Goal: Task Accomplishment & Management: Manage account settings

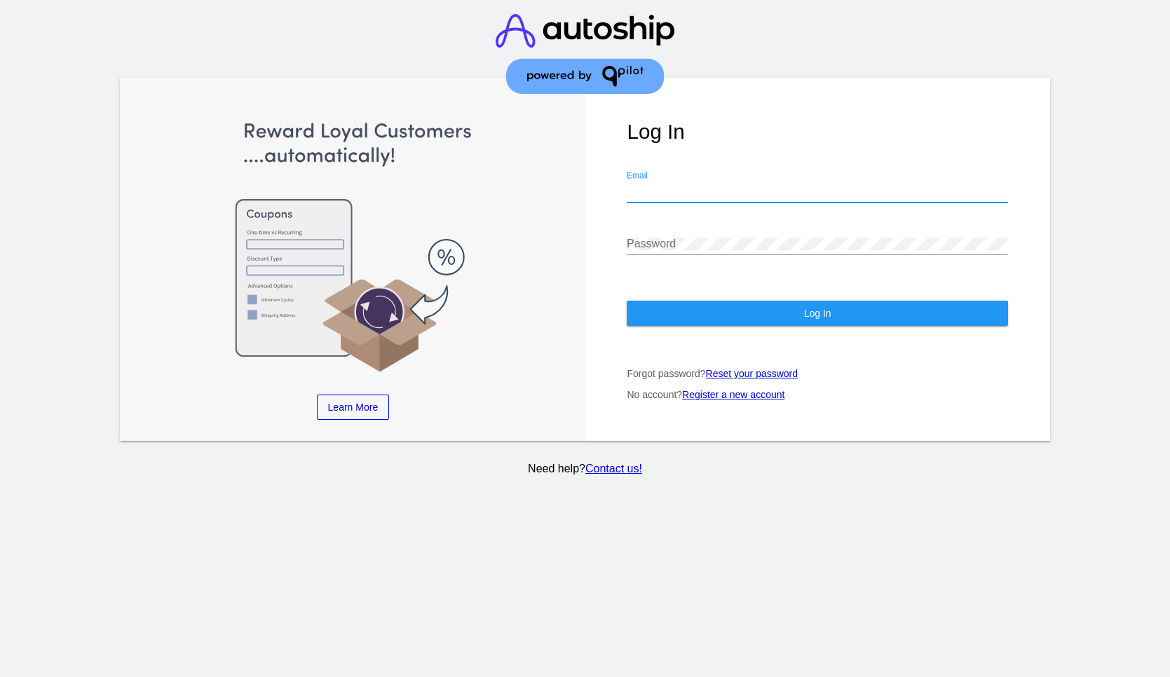
type input "[EMAIL_ADDRESS][DOMAIN_NAME]"
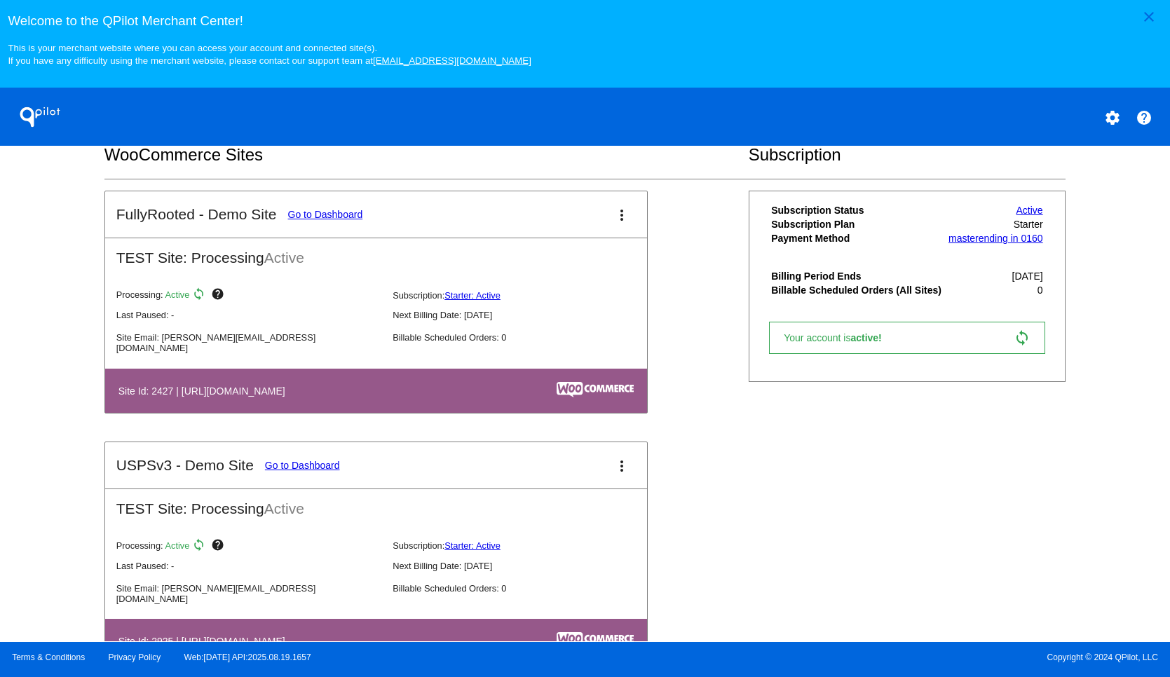
scroll to position [266, 0]
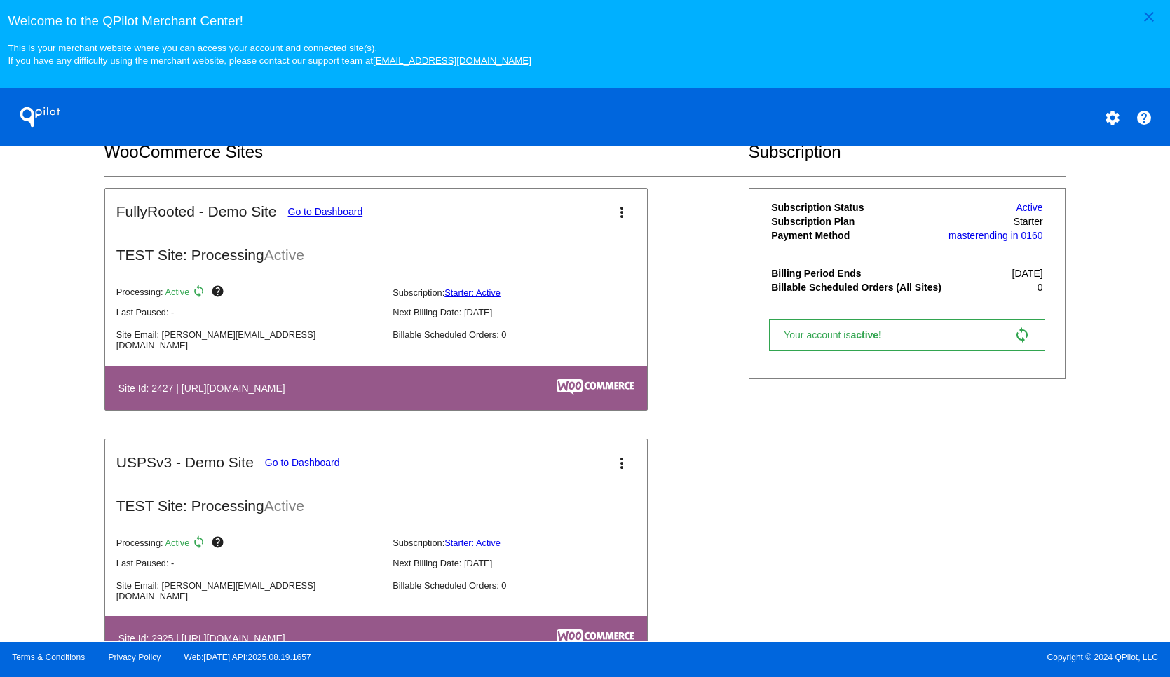
click at [337, 216] on link "Go to Dashboard" at bounding box center [325, 211] width 75 height 11
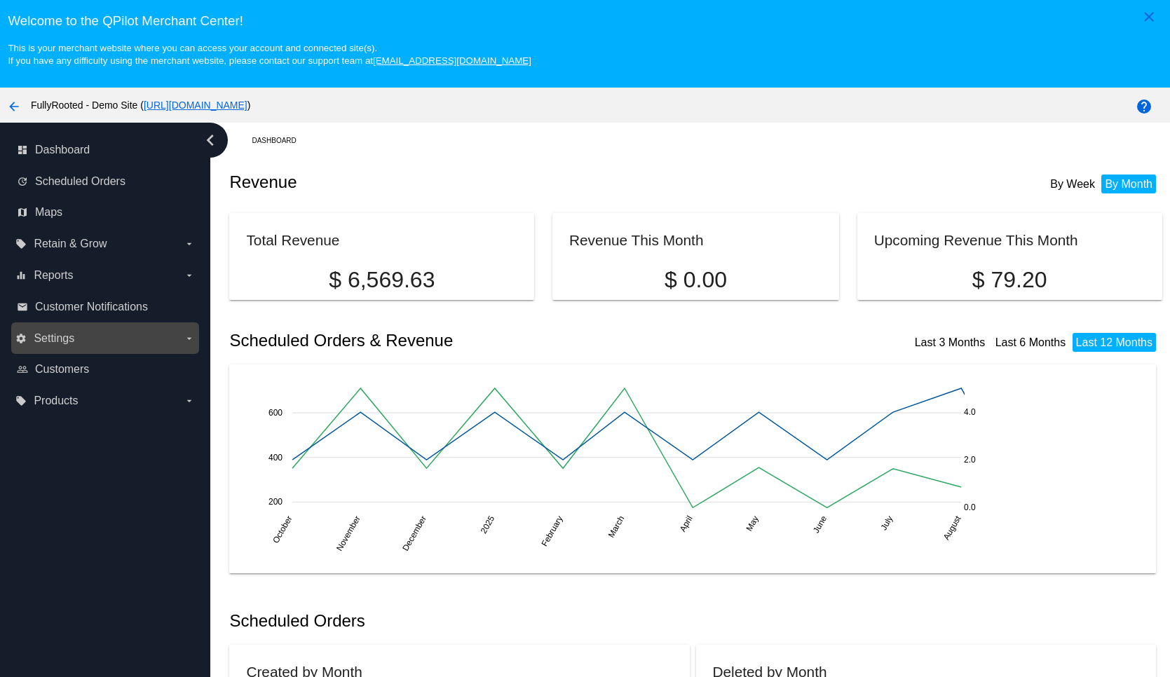
click at [68, 339] on span "Settings" at bounding box center [54, 338] width 41 height 13
click at [0, 0] on input "settings Settings arrow_drop_down" at bounding box center [0, 0] width 0 height 0
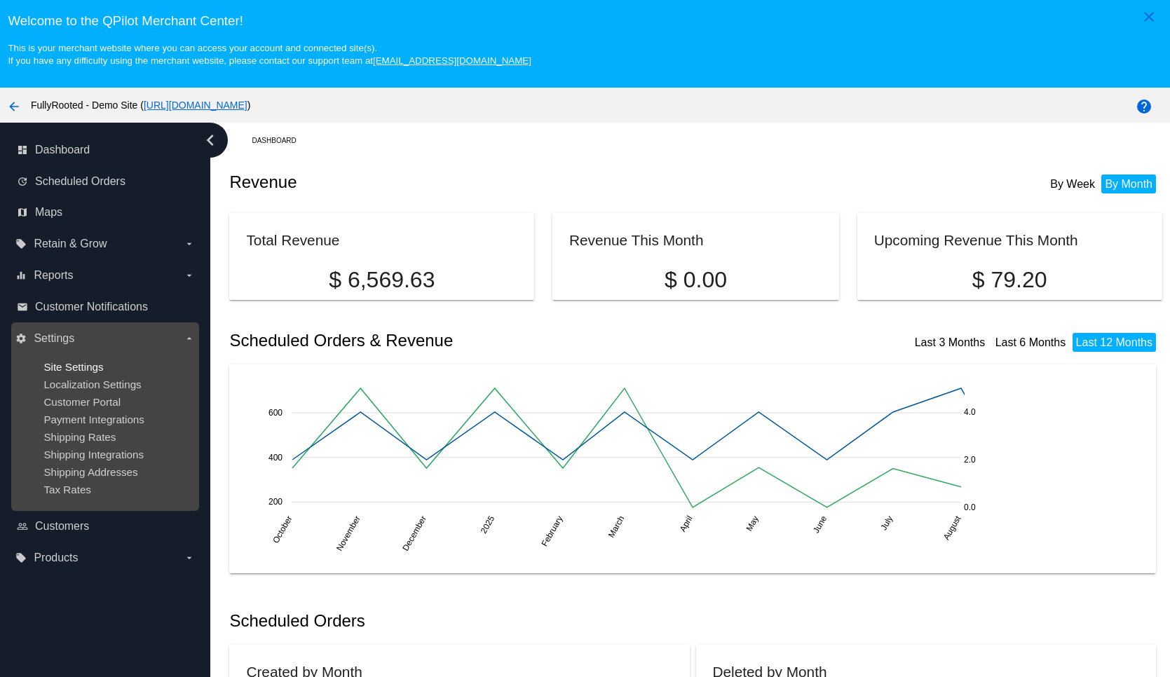
click at [65, 365] on span "Site Settings" at bounding box center [73, 367] width 60 height 12
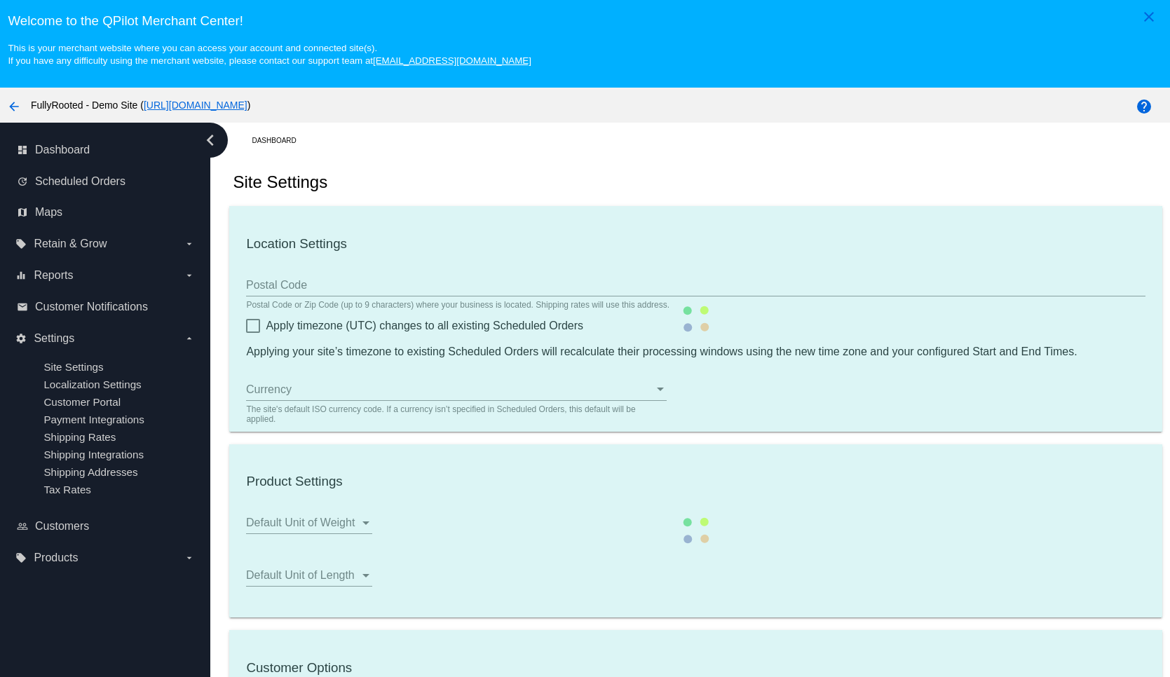
type input "00:00"
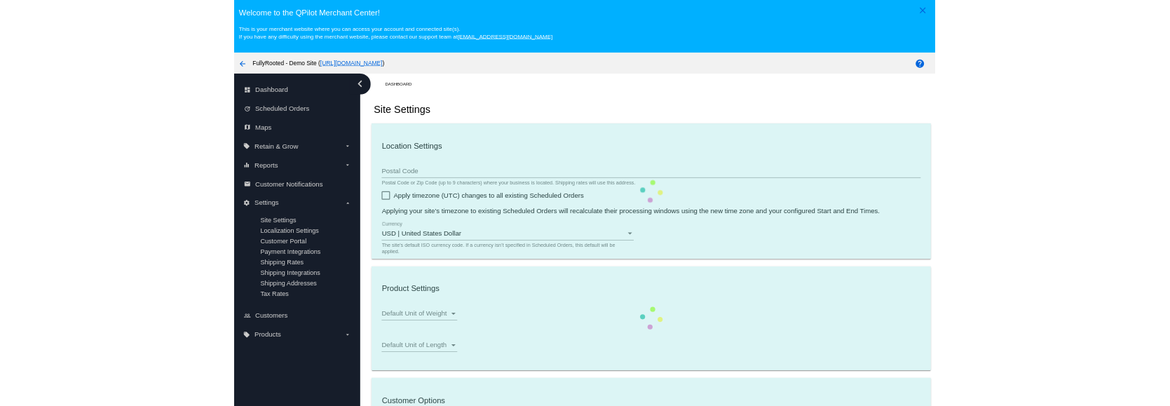
scroll to position [88, 0]
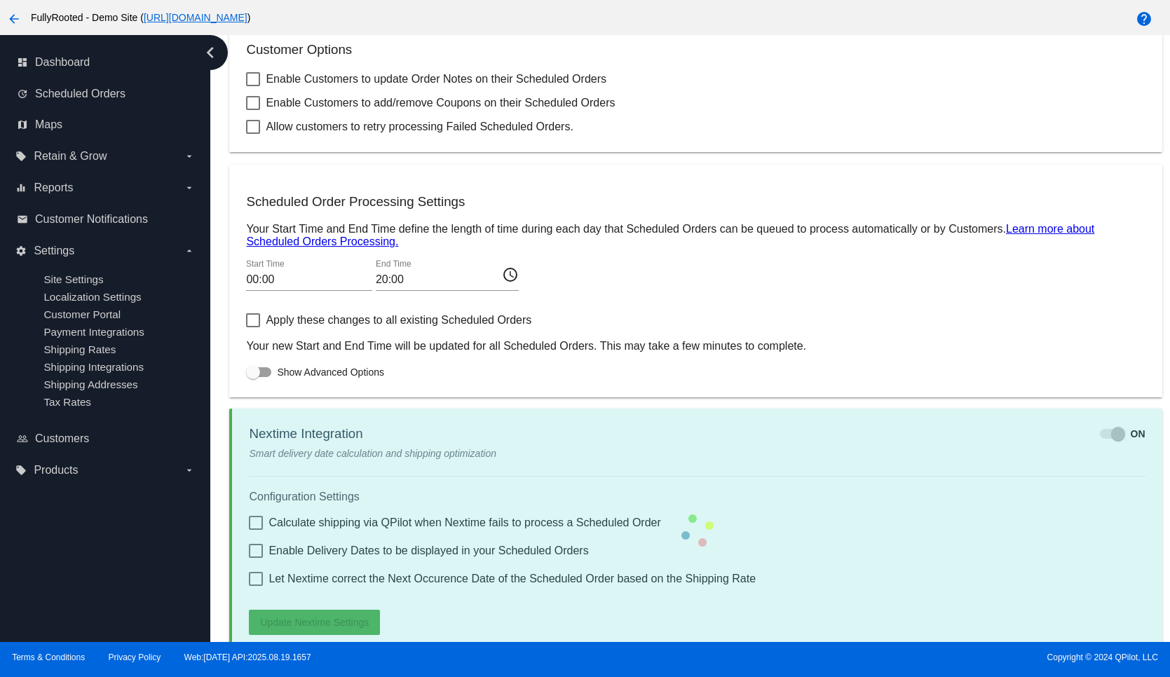
checkbox input "true"
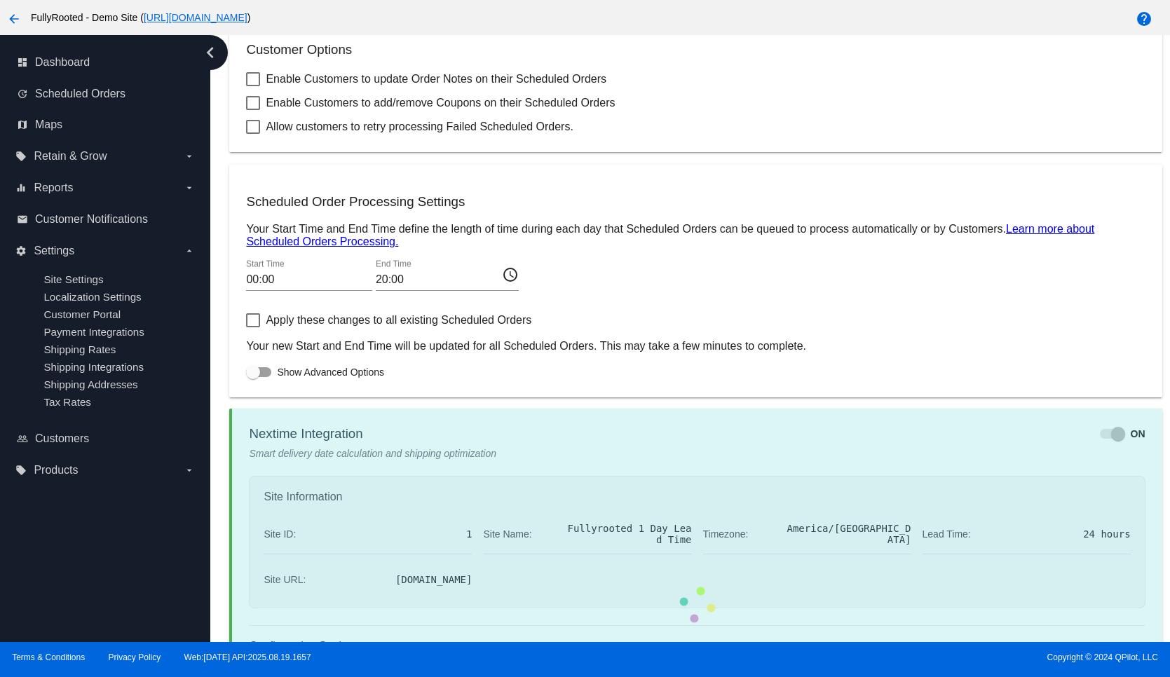
checkbox input "true"
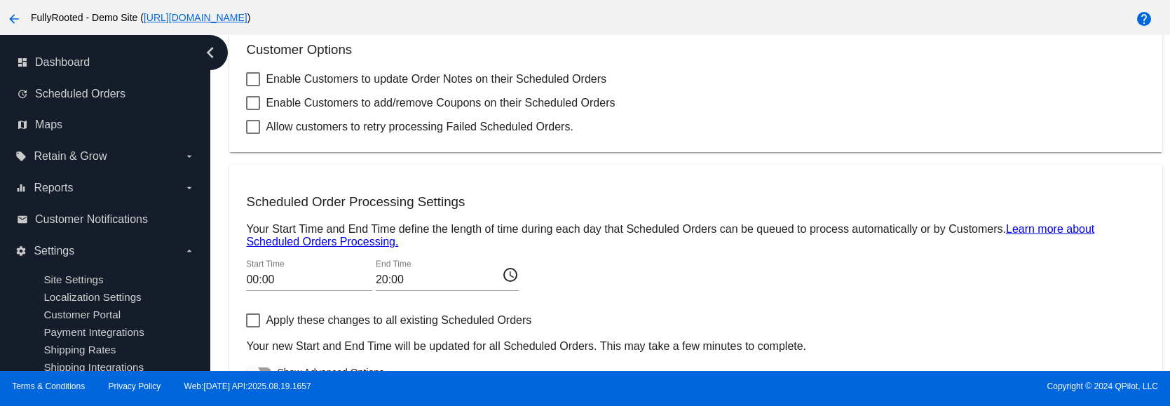
scroll to position [1058, 0]
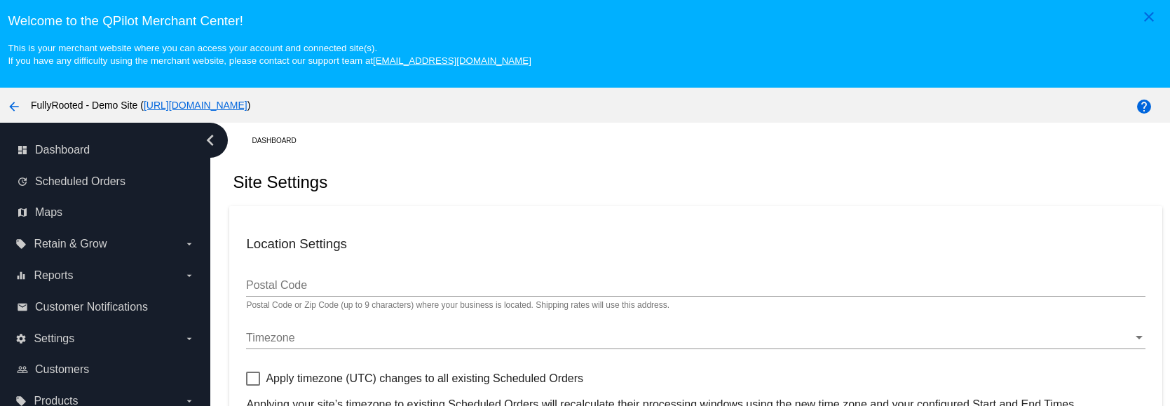
checkbox input "true"
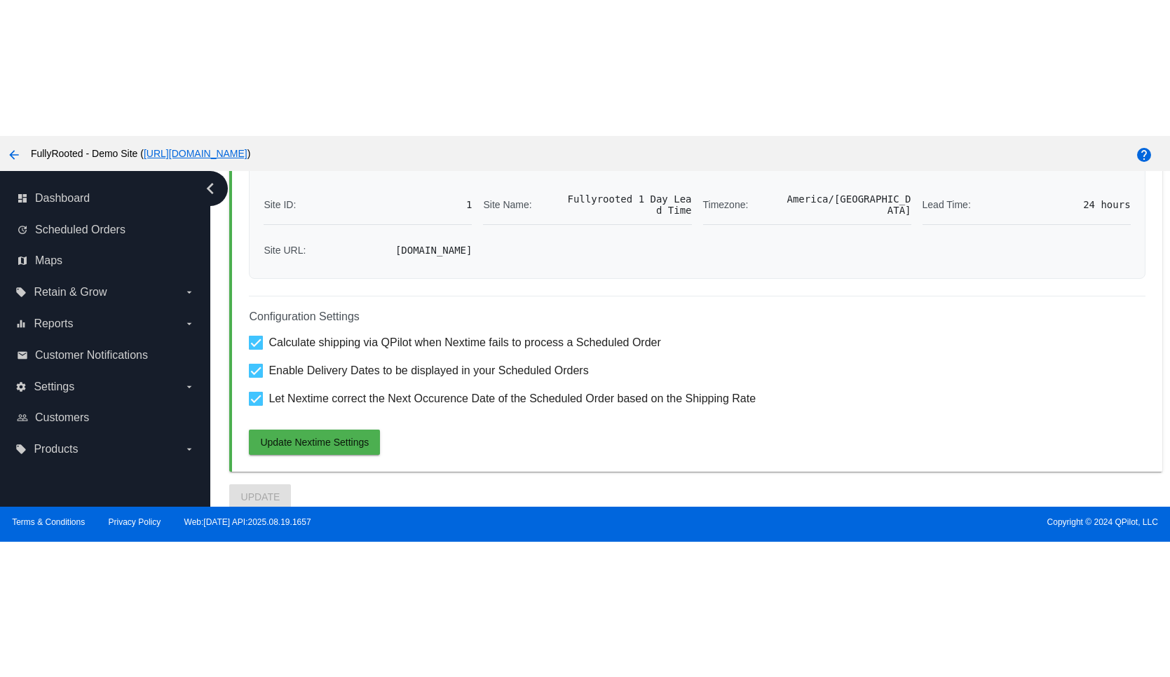
scroll to position [787, 0]
